Goal: Information Seeking & Learning: Find specific fact

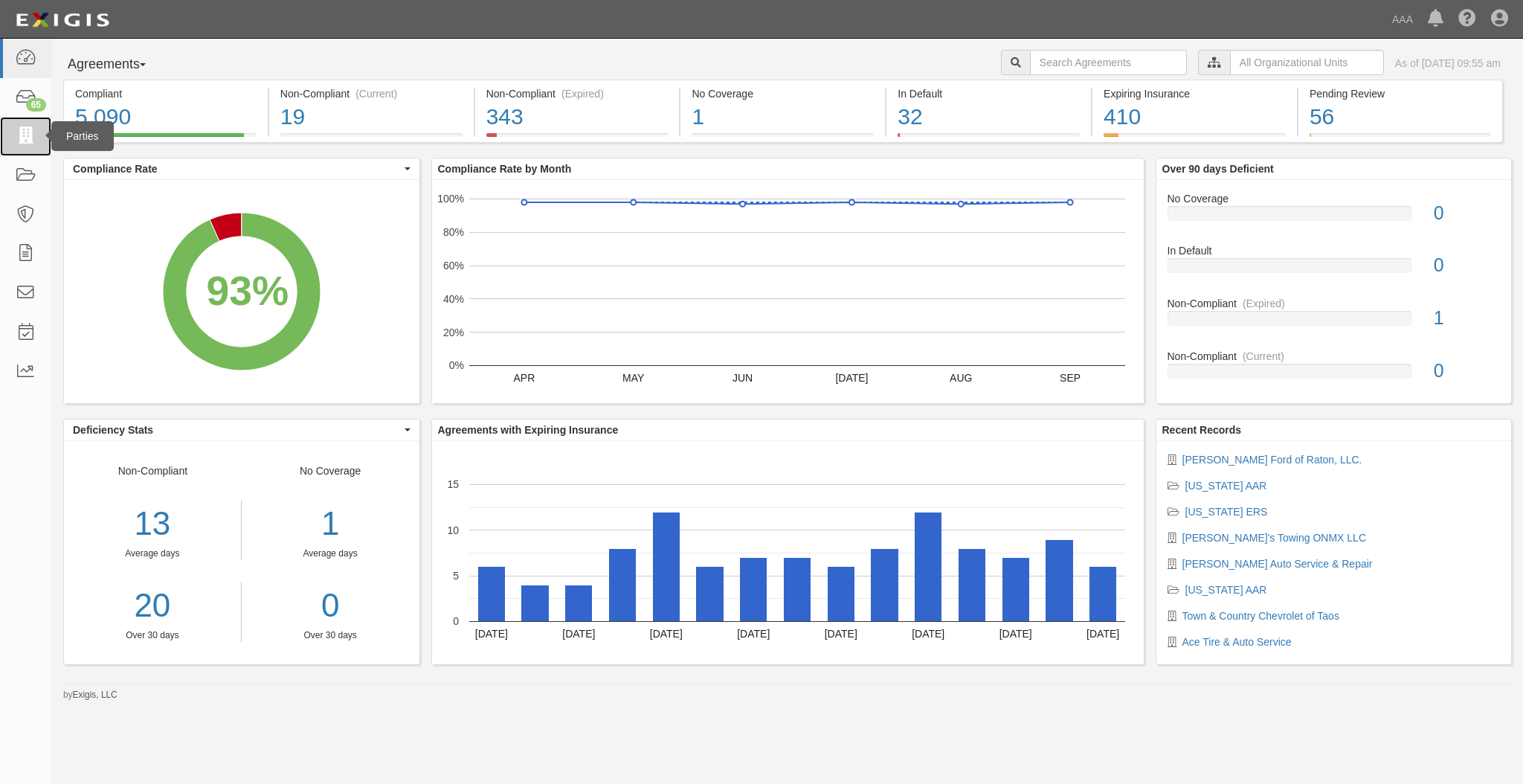
click at [11, 140] on link at bounding box center [25, 136] width 51 height 39
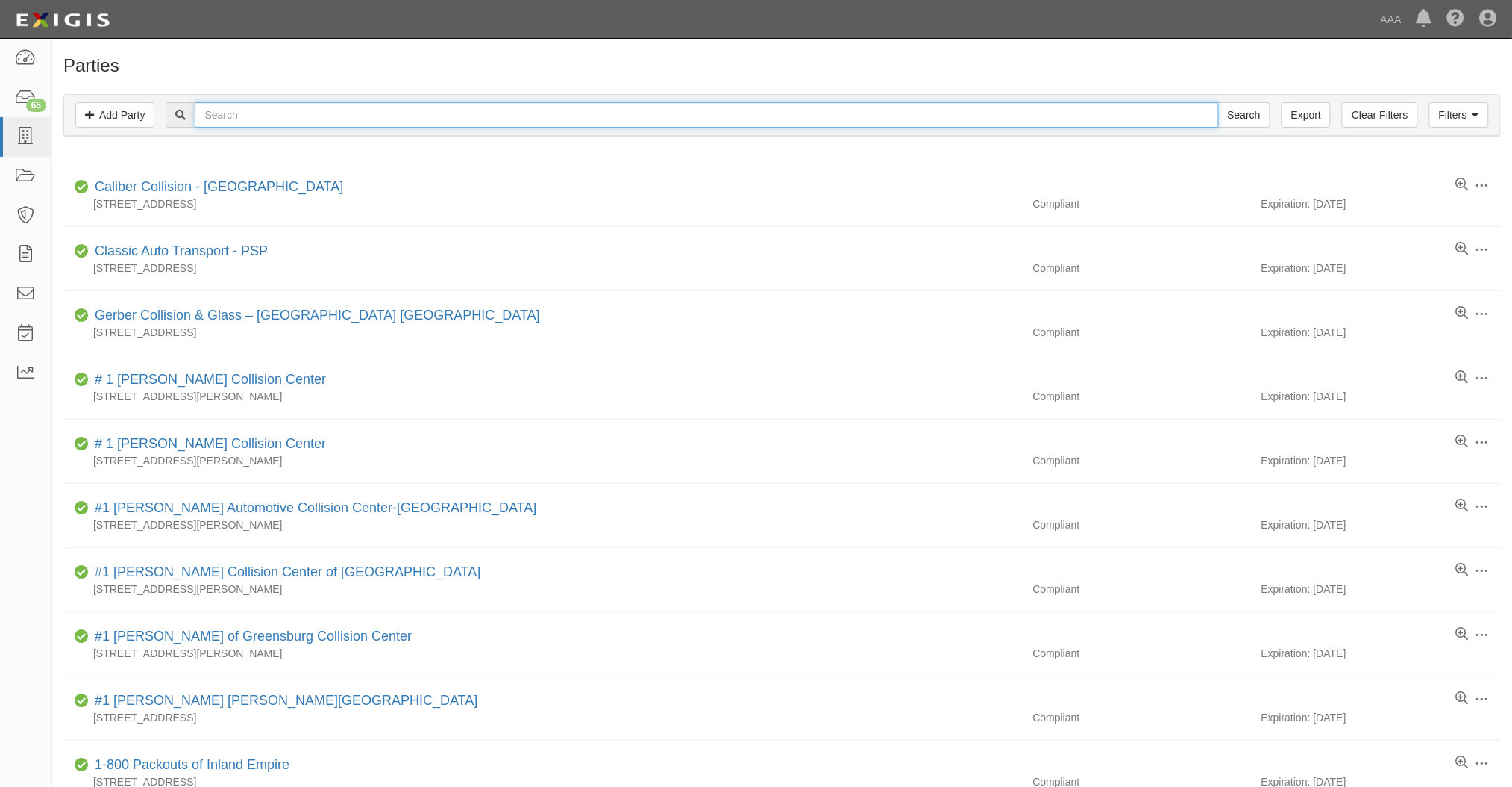
click at [339, 112] on input "text" at bounding box center [707, 115] width 1023 height 25
type input "A&E"
click at [1218, 103] on input "Search" at bounding box center [1244, 115] width 52 height 25
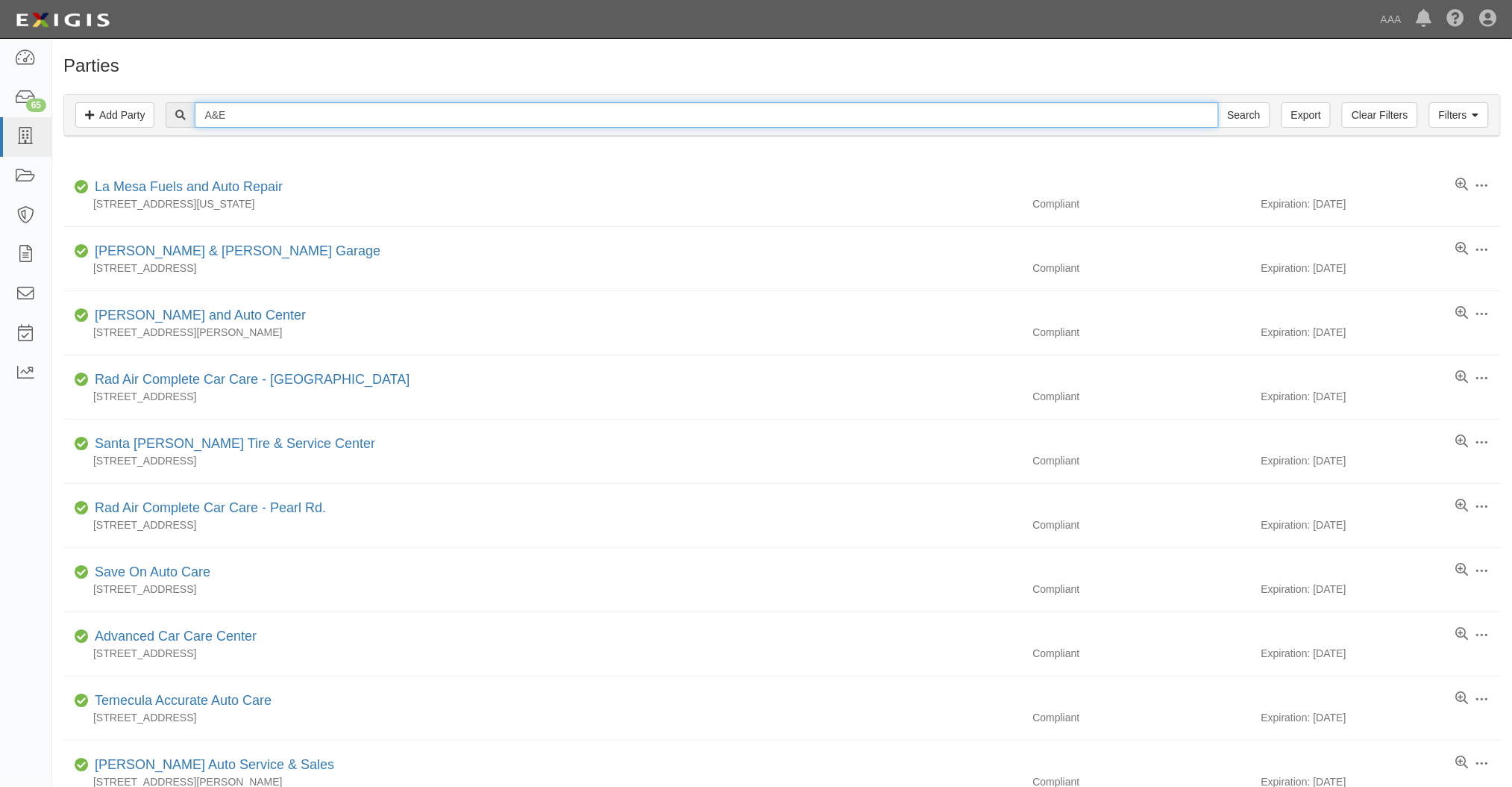
click at [312, 117] on input "A&E" at bounding box center [707, 115] width 1023 height 25
type input "A"
type input "A&Es"
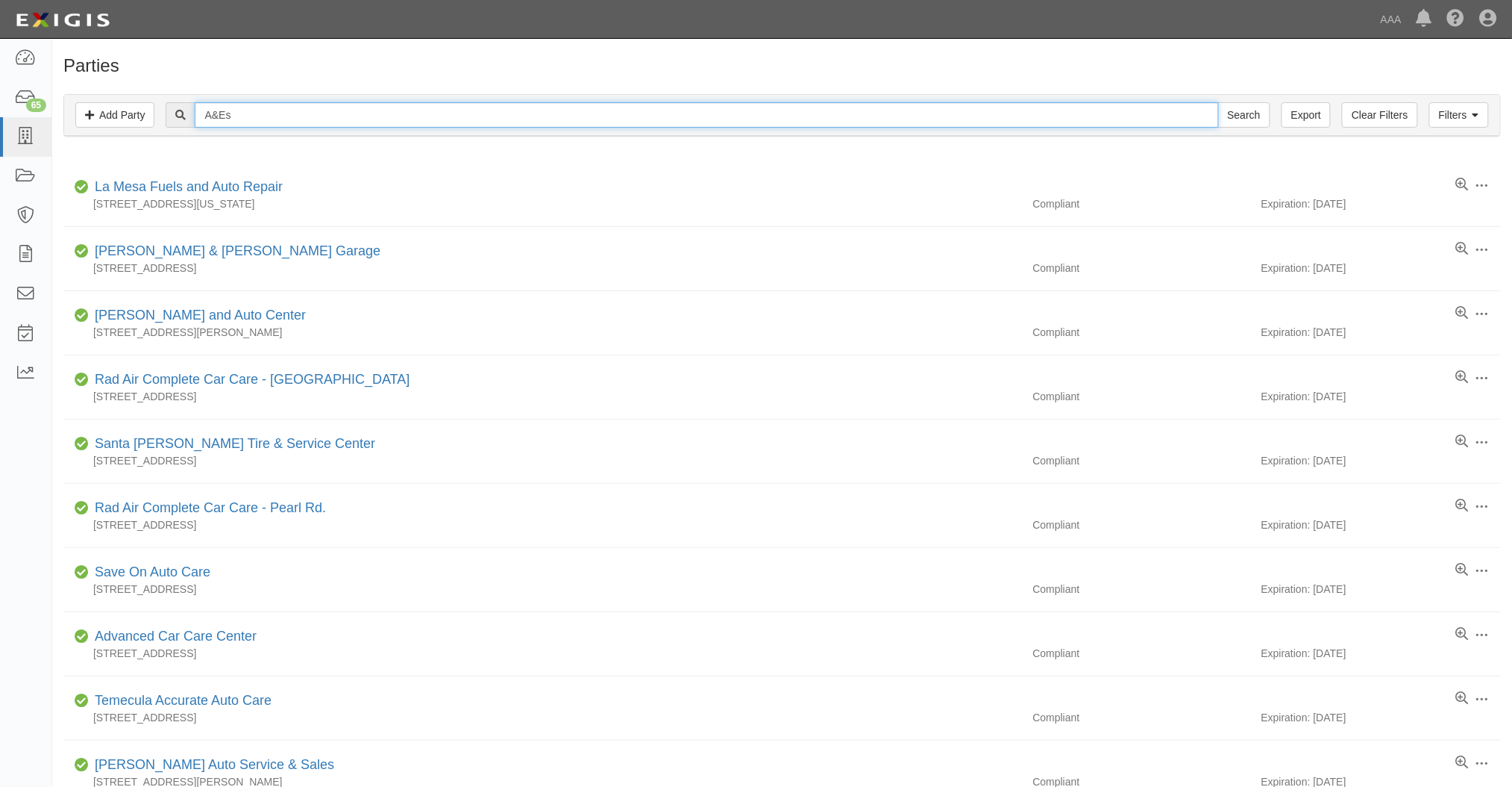
click at [1218, 103] on input "Search" at bounding box center [1244, 115] width 52 height 25
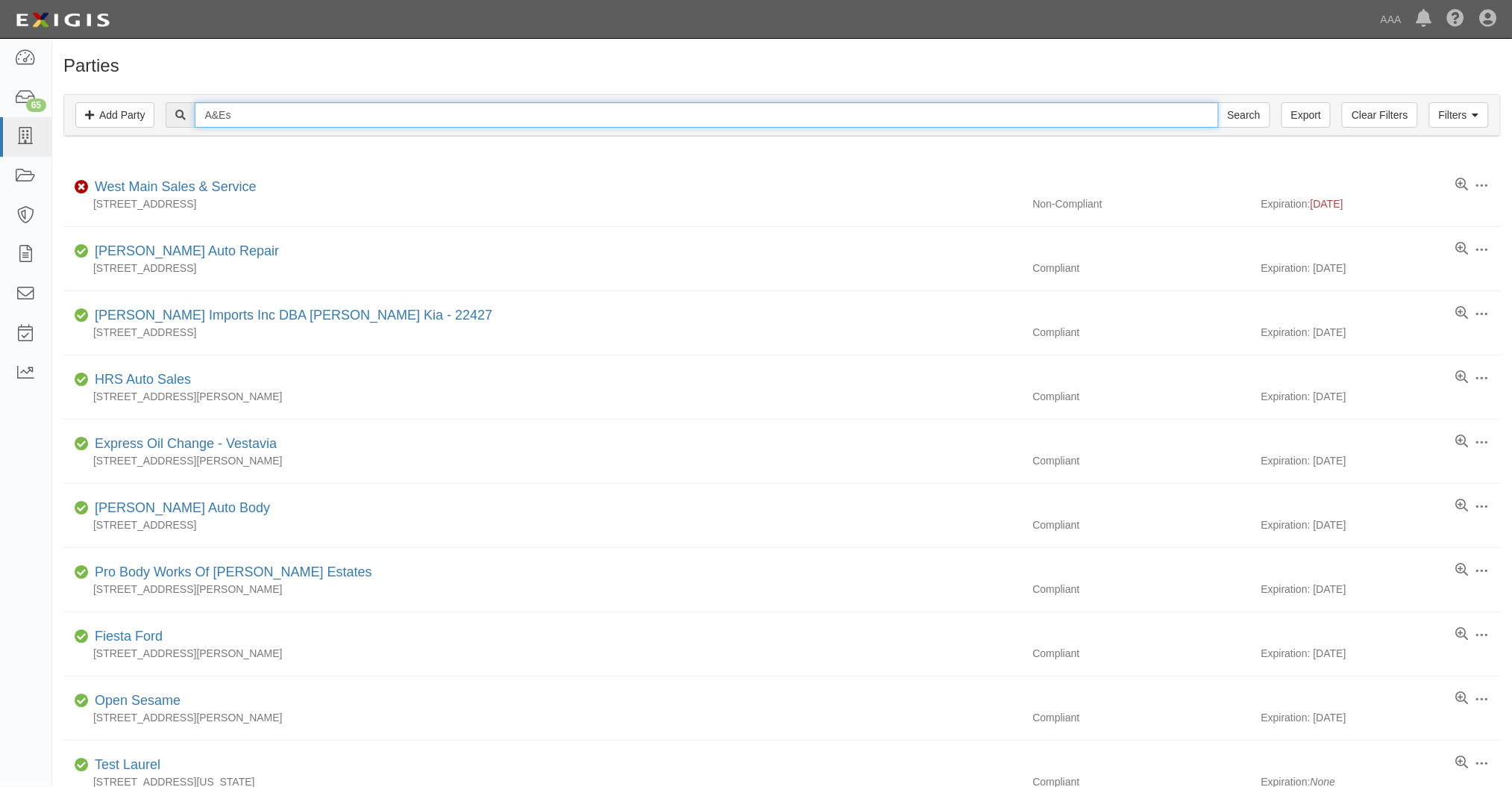
click at [307, 116] on input "A&Es" at bounding box center [707, 115] width 1023 height 25
type input "A & E"
click at [1218, 103] on input "Search" at bounding box center [1244, 115] width 52 height 25
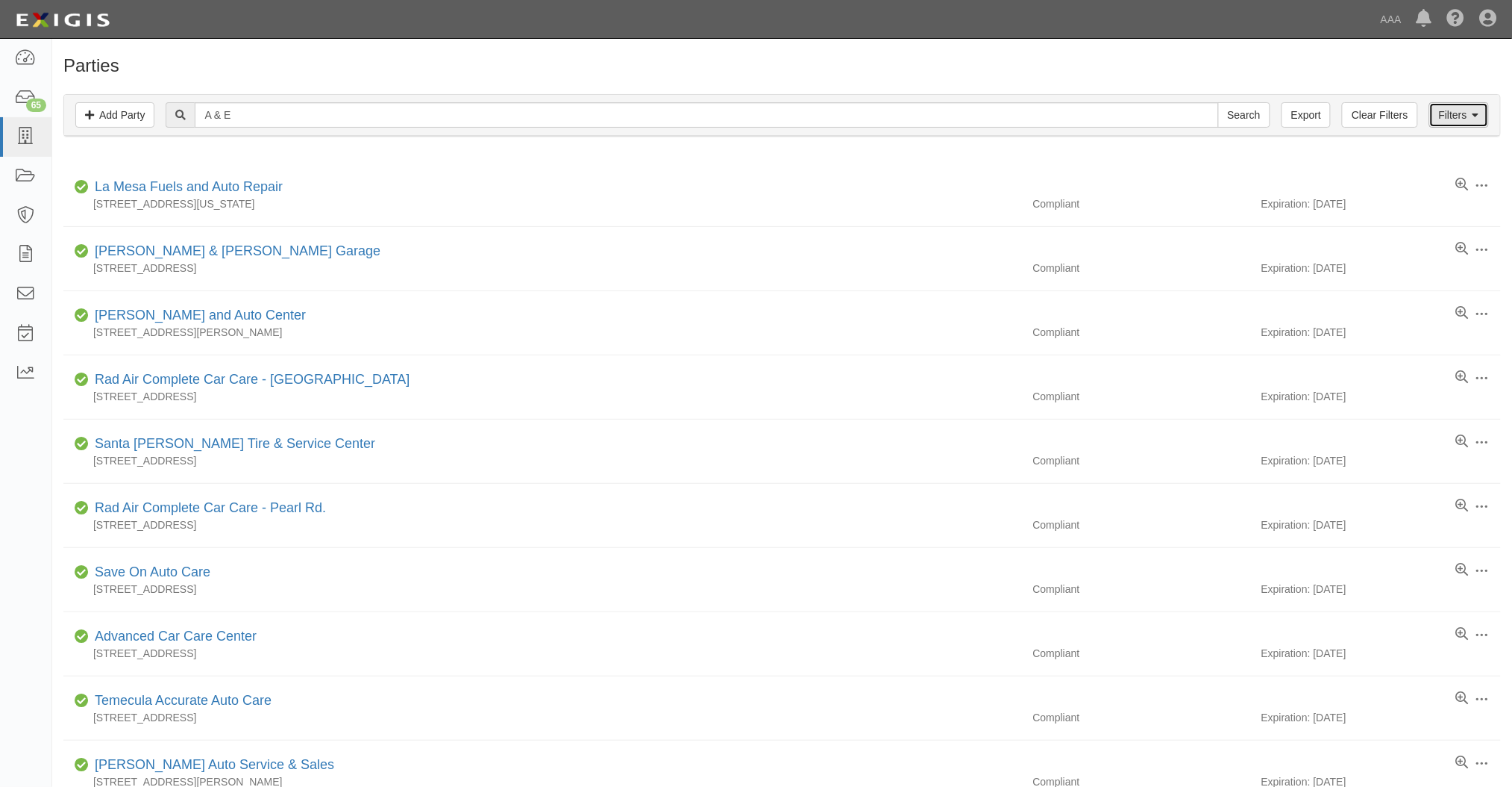
click at [1461, 106] on link "Filters" at bounding box center [1459, 115] width 59 height 25
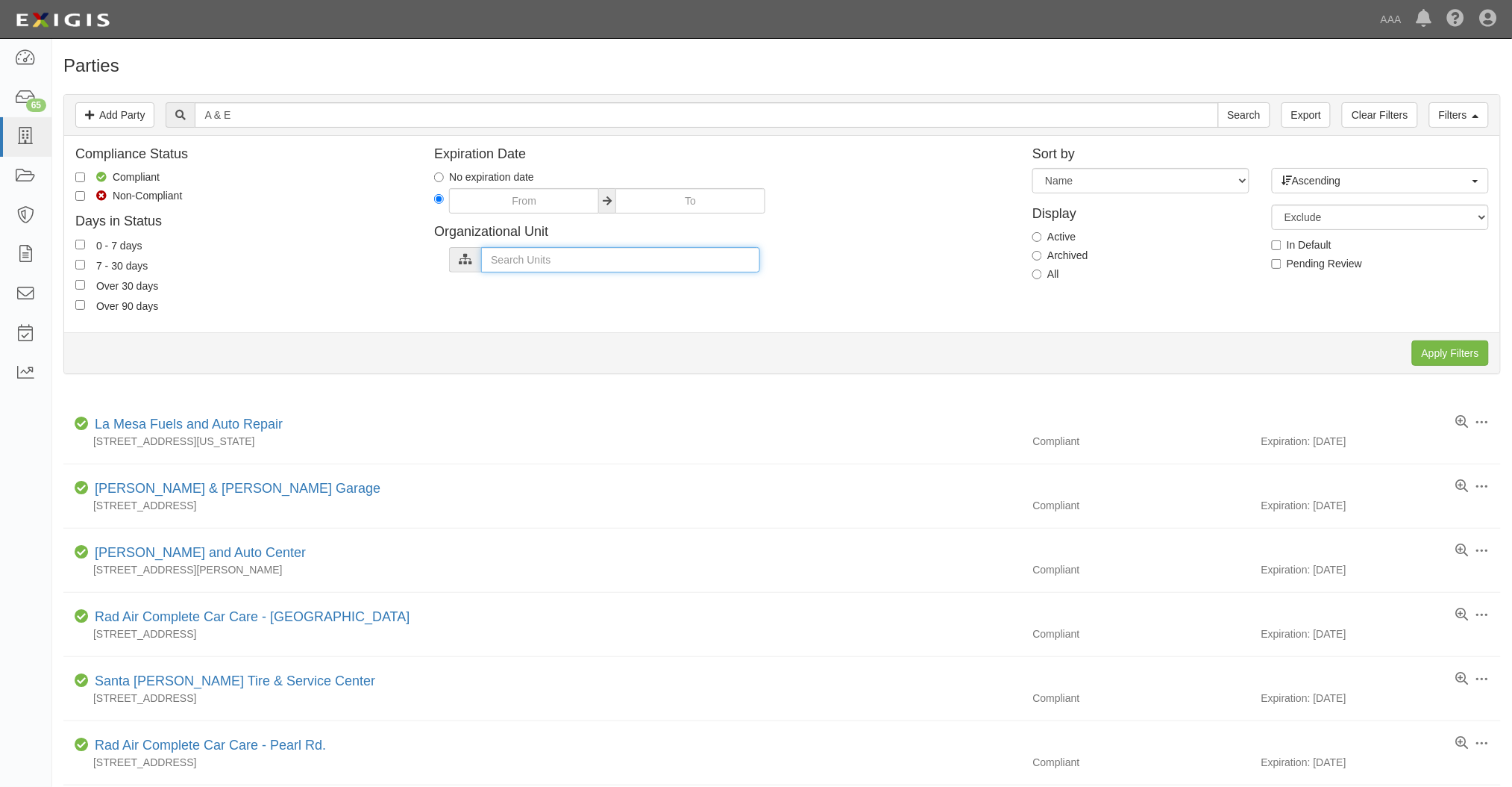
click at [677, 258] on input "text" at bounding box center [620, 260] width 279 height 25
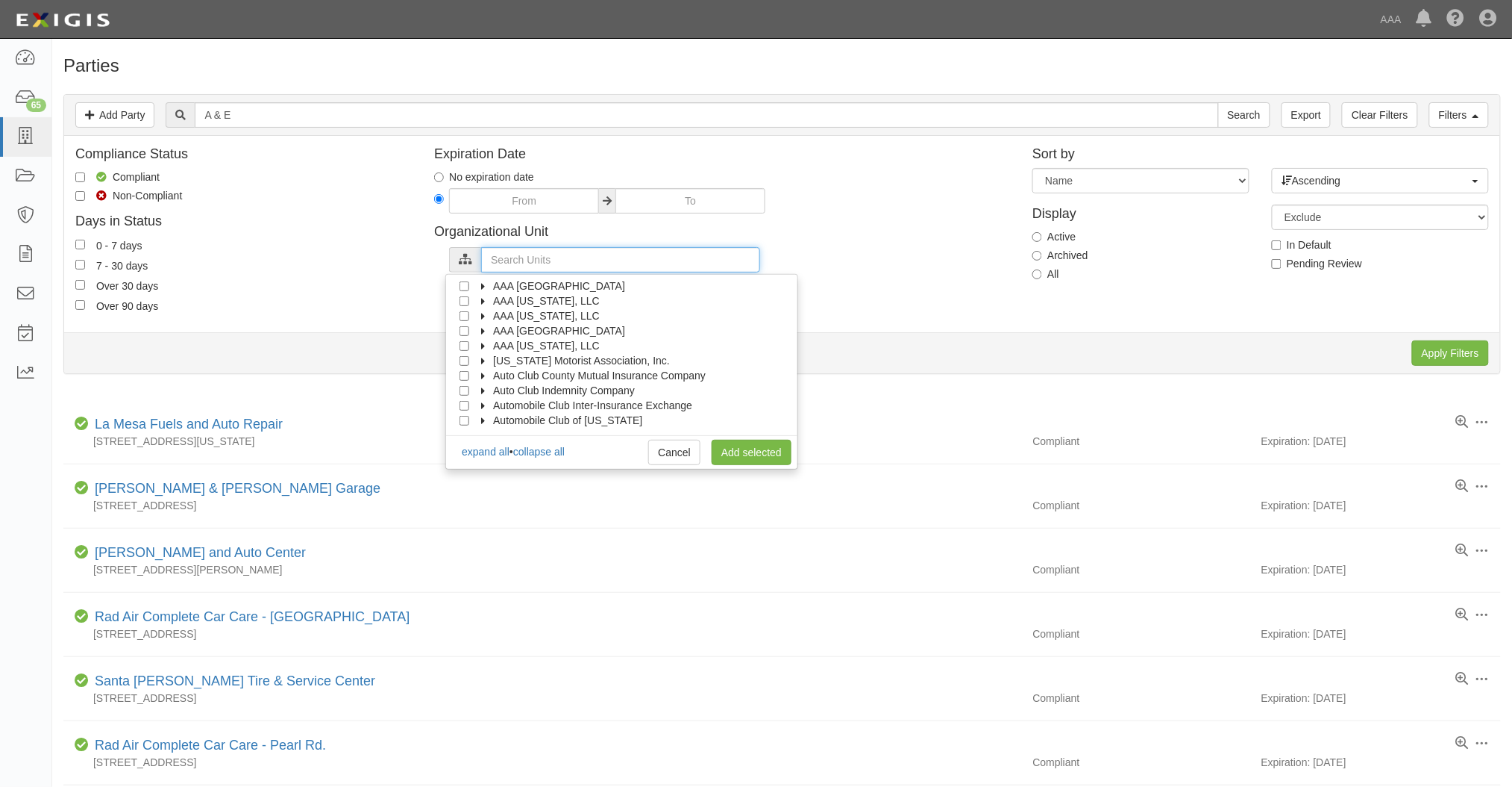
scroll to position [59, 0]
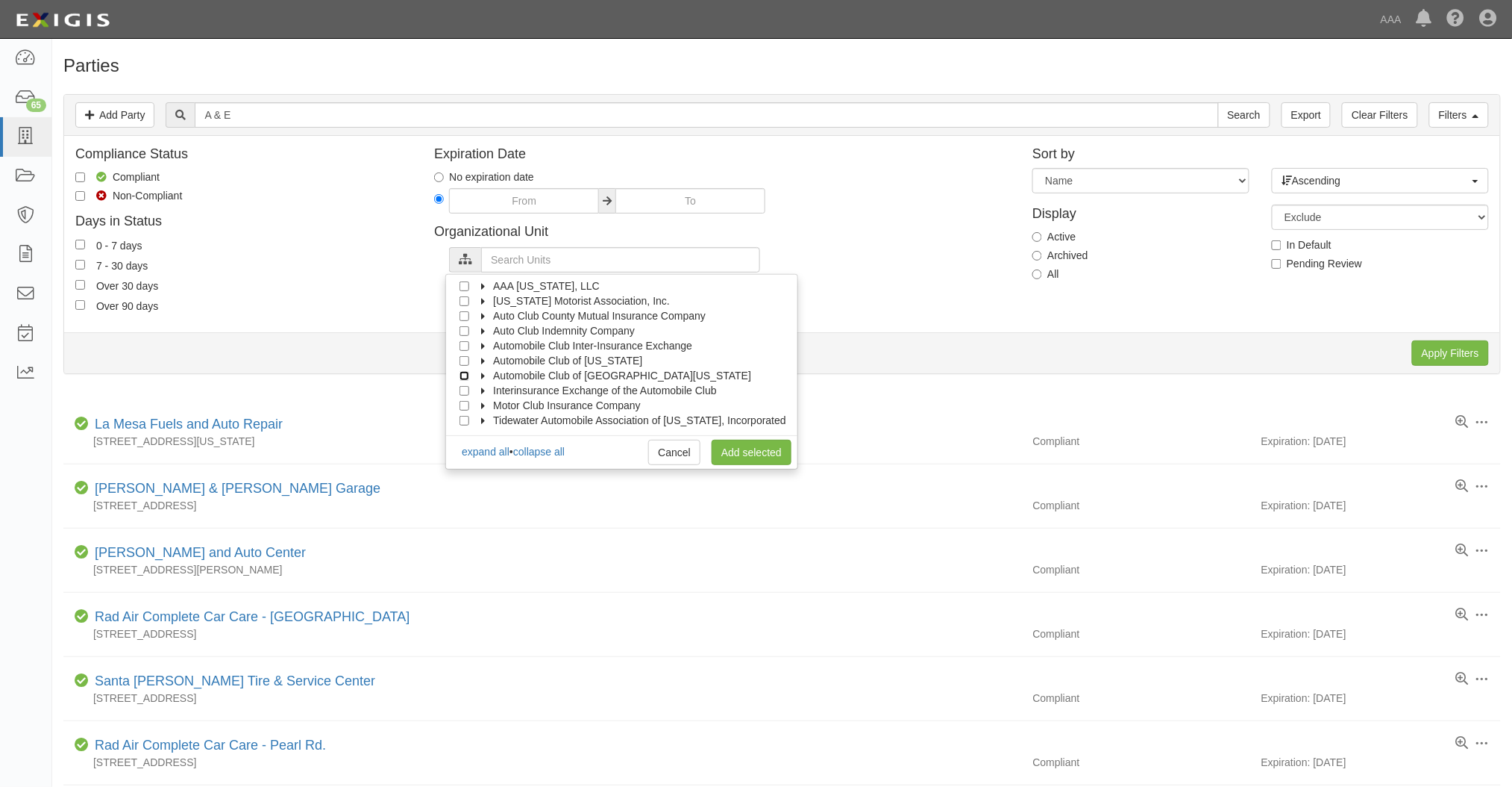
click at [467, 373] on input "Automobile Club of [GEOGRAPHIC_DATA][US_STATE]" at bounding box center [464, 375] width 10 height 10
checkbox input "true"
click at [747, 453] on link "Add selected" at bounding box center [752, 452] width 80 height 25
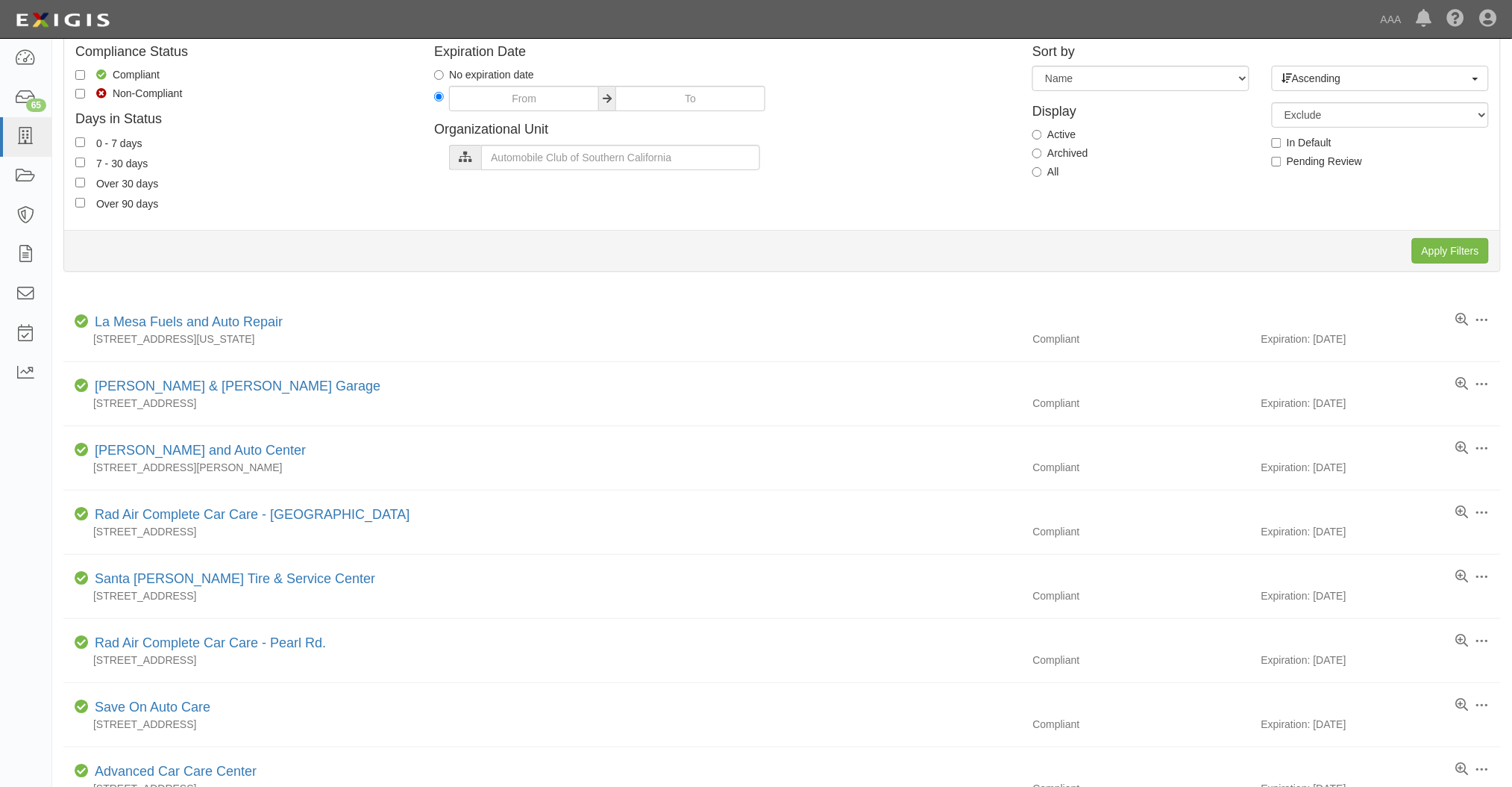
scroll to position [0, 0]
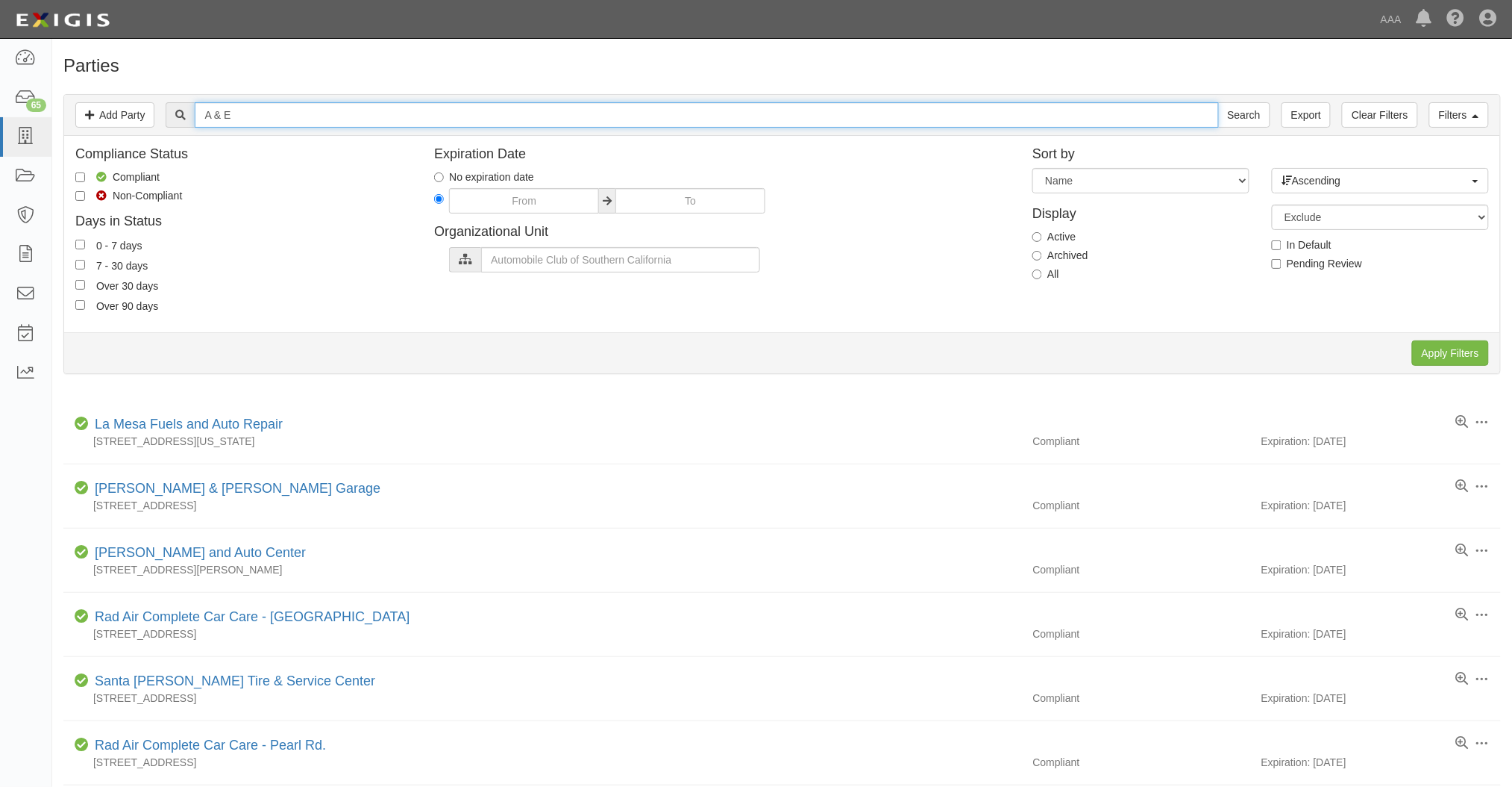
click at [253, 120] on input "A & E" at bounding box center [707, 115] width 1023 height 25
type input "A&E"
click at [1218, 103] on input "Search" at bounding box center [1244, 115] width 52 height 25
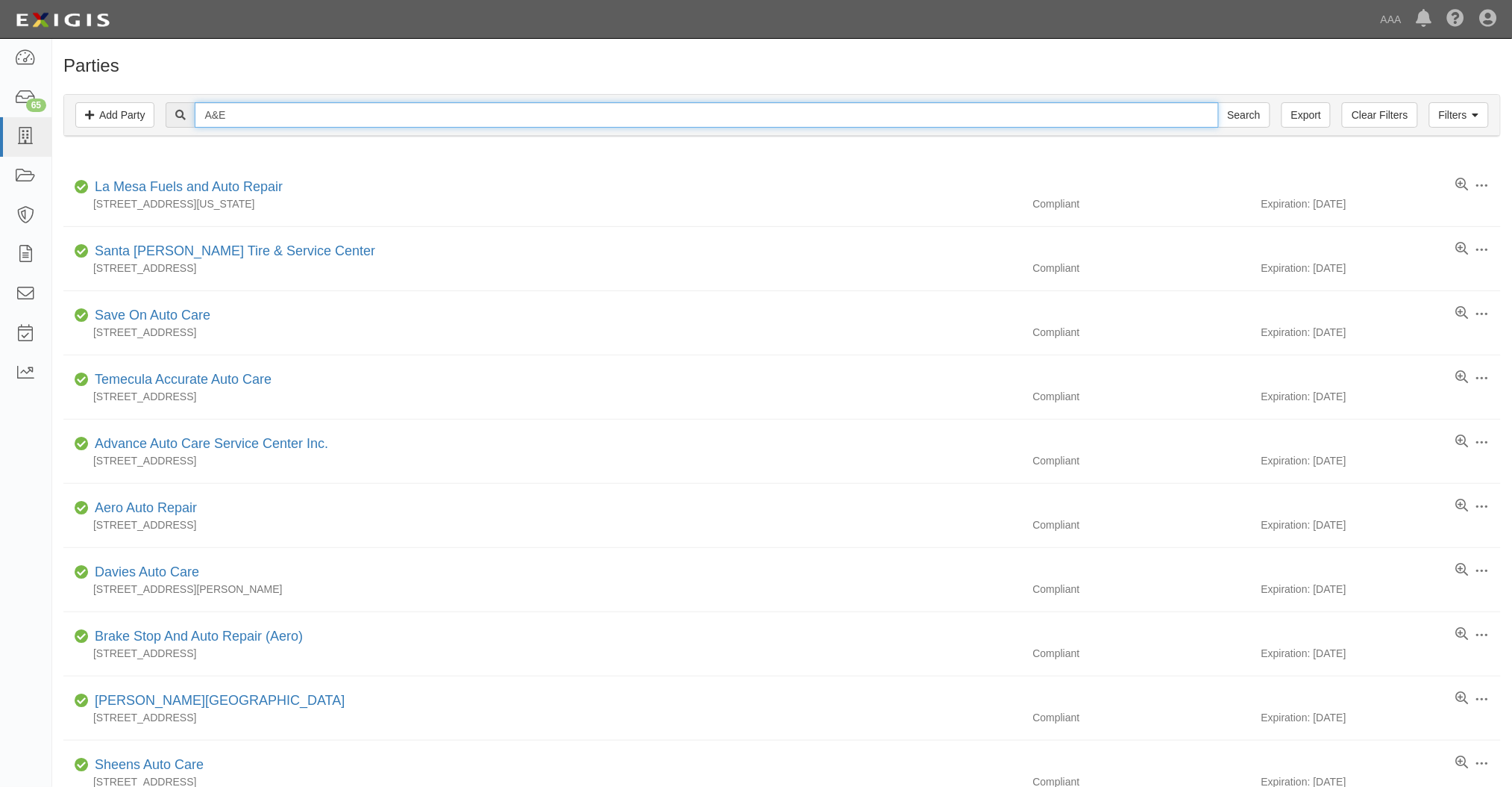
click at [326, 105] on input "A&E" at bounding box center [707, 115] width 1023 height 25
type input "A&E towing"
click at [1218, 103] on input "Search" at bounding box center [1244, 115] width 52 height 25
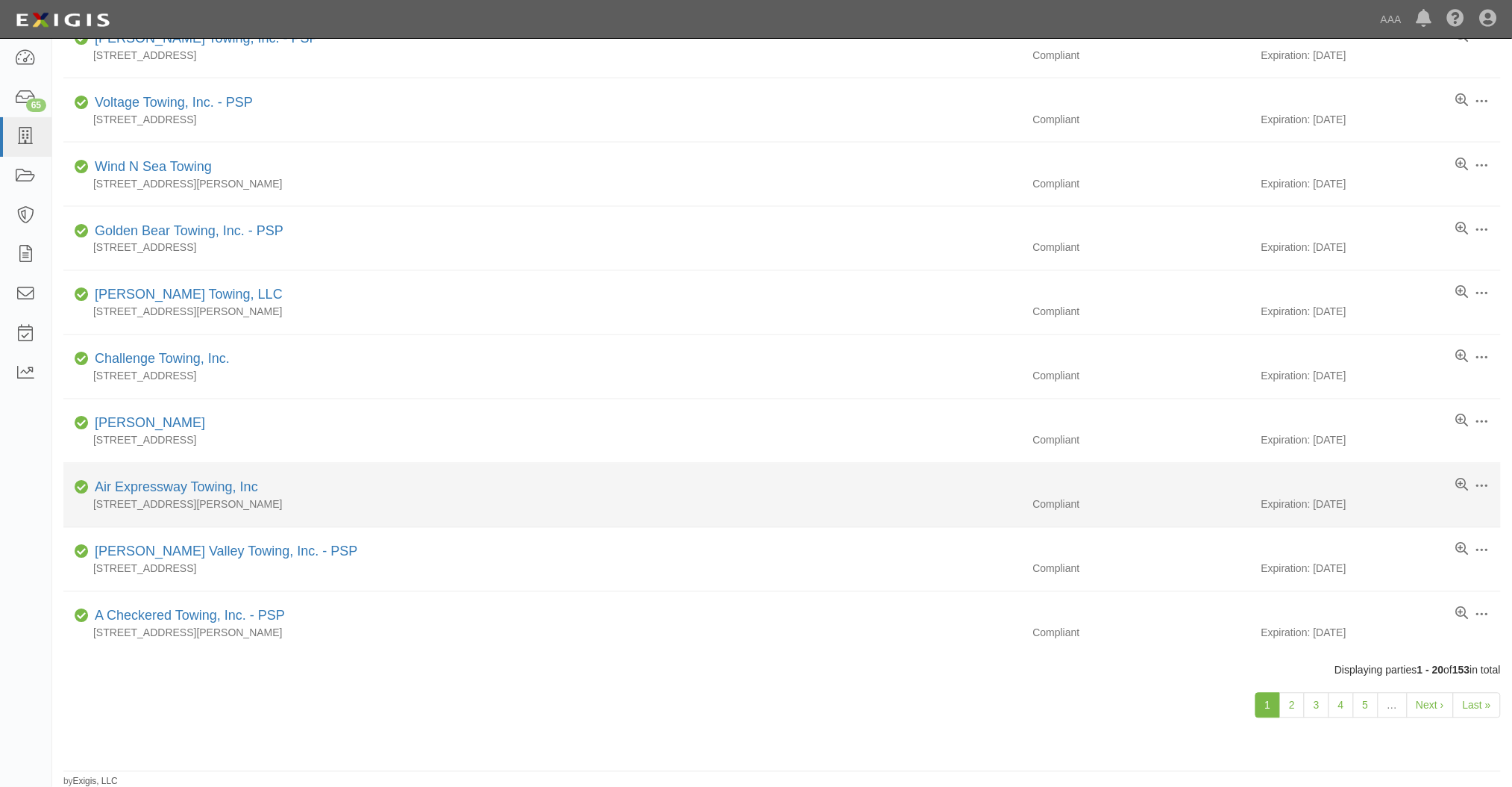
scroll to position [793, 0]
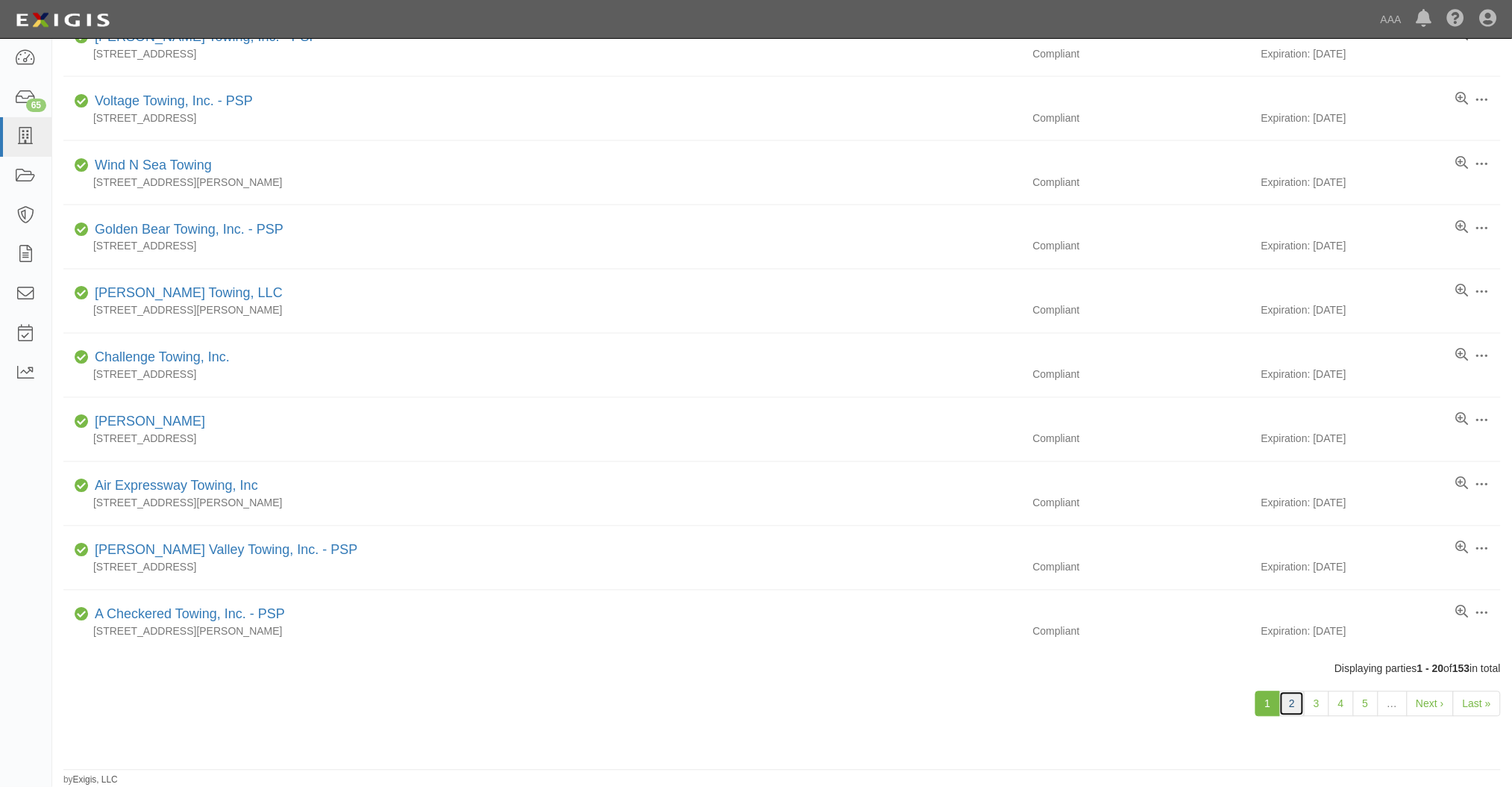
click at [1294, 711] on link "2" at bounding box center [1292, 703] width 25 height 25
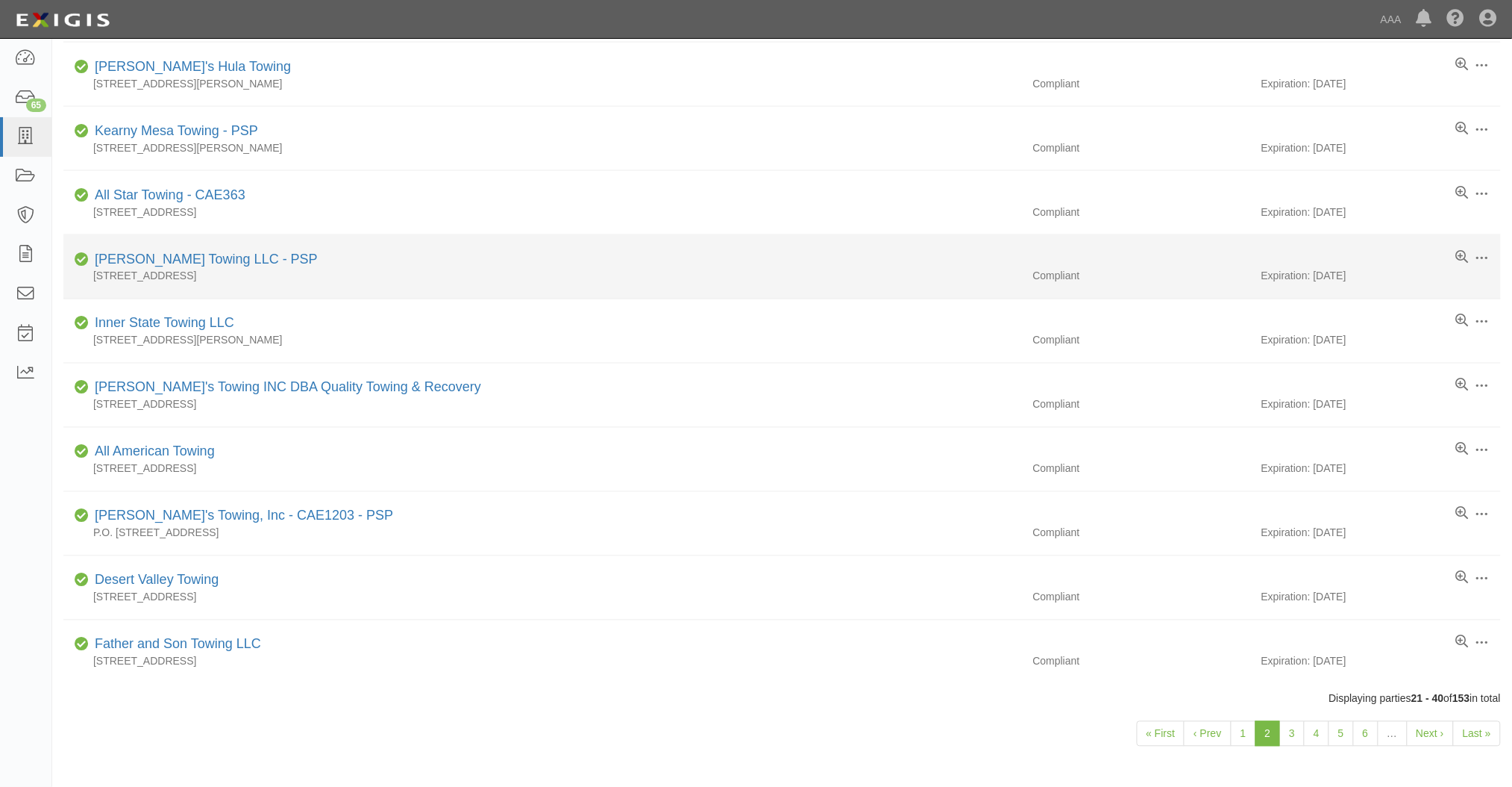
scroll to position [793, 0]
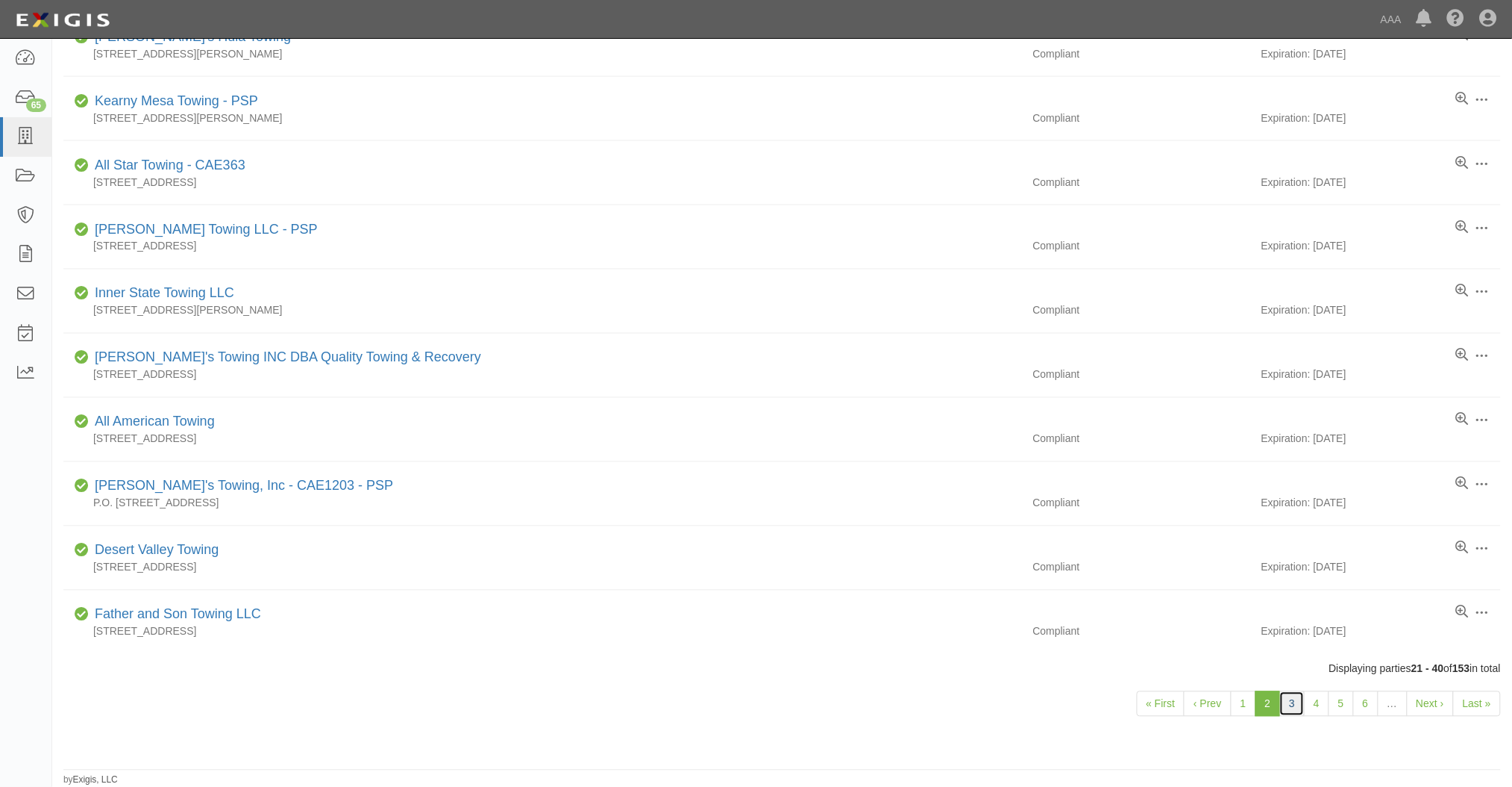
click at [1285, 715] on link "3" at bounding box center [1292, 703] width 25 height 25
